Goal: Information Seeking & Learning: Learn about a topic

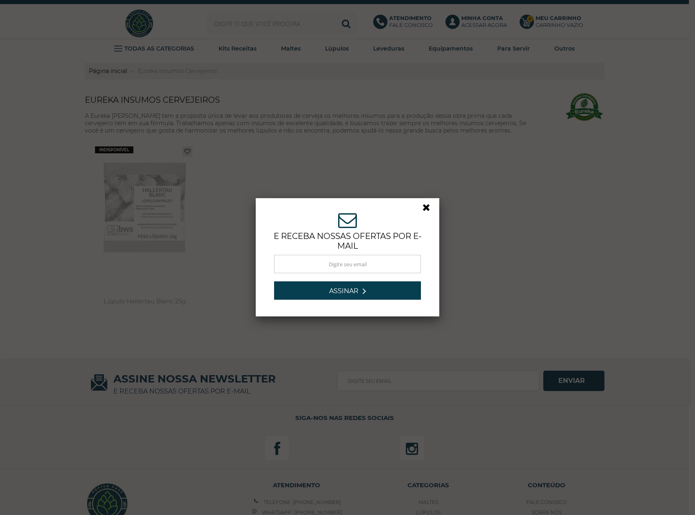
click at [424, 205] on link at bounding box center [429, 209] width 15 height 15
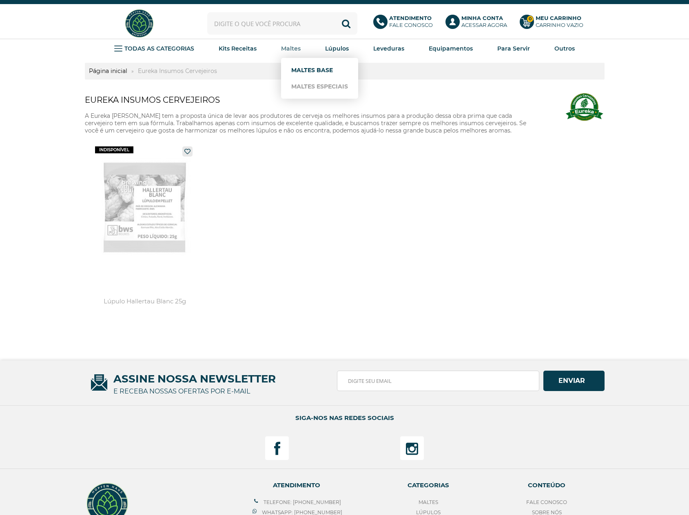
click at [344, 70] on link "Maltes Base" at bounding box center [319, 70] width 57 height 16
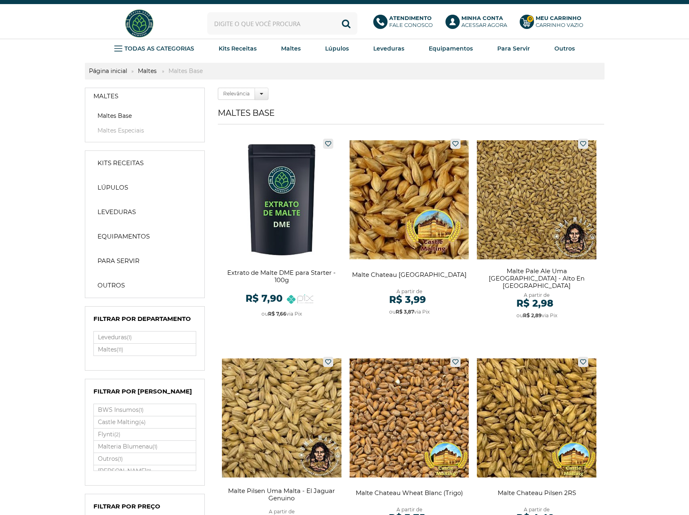
click at [110, 120] on li "Maltes Base" at bounding box center [144, 117] width 119 height 11
click at [115, 116] on link "Maltes Base" at bounding box center [144, 116] width 103 height 8
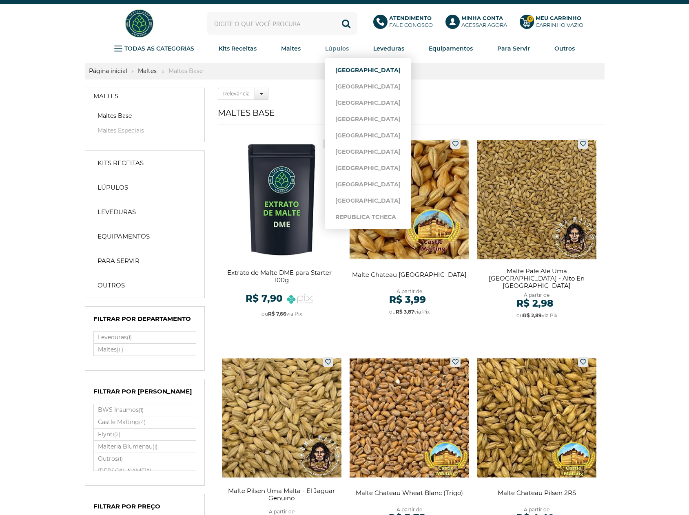
click at [349, 66] on link "[GEOGRAPHIC_DATA]" at bounding box center [367, 70] width 65 height 16
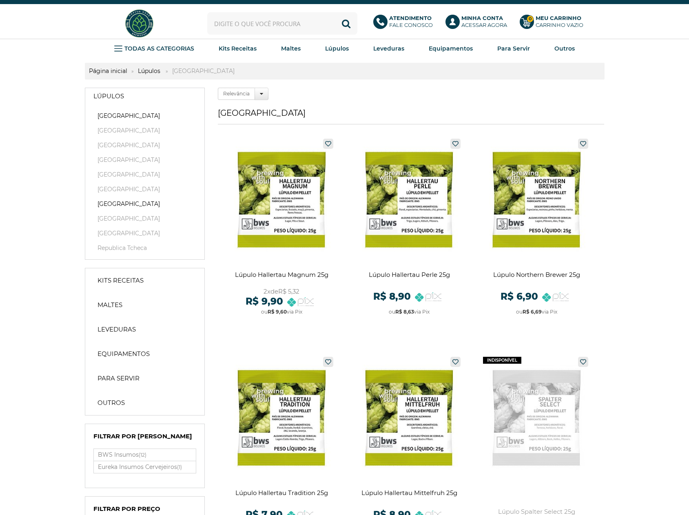
click at [108, 207] on link "[GEOGRAPHIC_DATA]" at bounding box center [144, 204] width 103 height 8
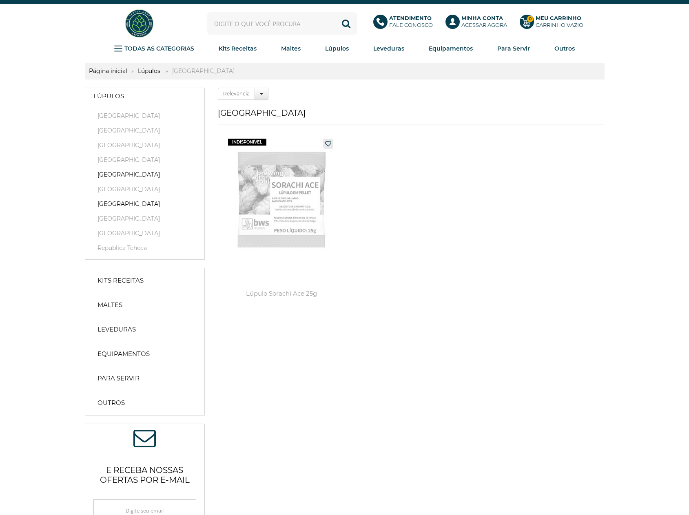
click at [107, 171] on link "[GEOGRAPHIC_DATA]" at bounding box center [144, 174] width 103 height 8
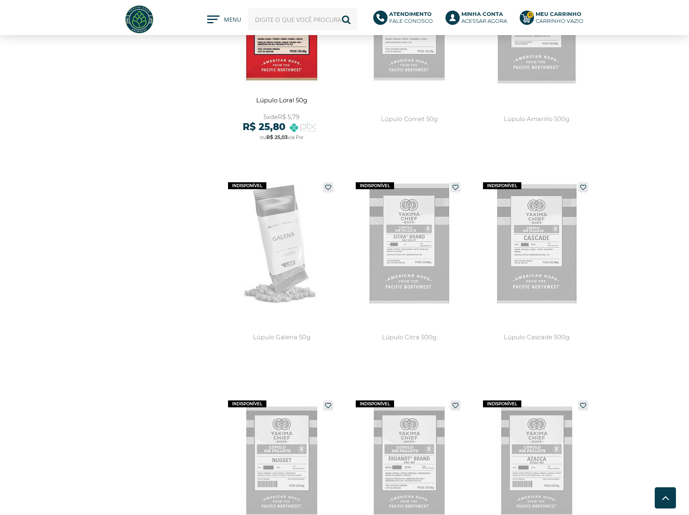
scroll to position [1183, 0]
